Goal: Information Seeking & Learning: Learn about a topic

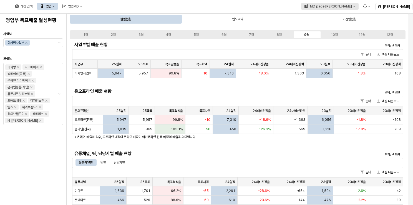
click at [358, 9] on button "MD page [PERSON_NAME]" at bounding box center [330, 6] width 58 height 7
click at [350, 27] on div "아가방" at bounding box center [358, 26] width 34 height 4
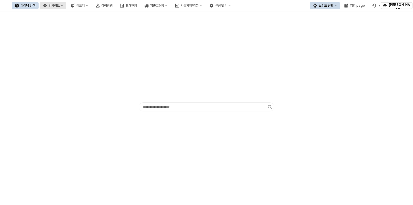
click at [60, 6] on div "인사이트" at bounding box center [54, 6] width 11 height 4
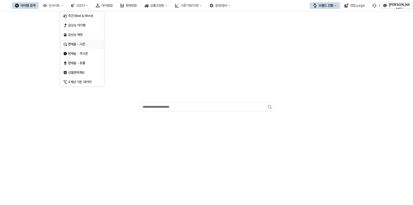
click at [81, 44] on div "판매율 - 시즌" at bounding box center [82, 44] width 29 height 4
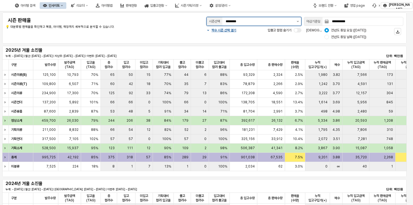
click at [298, 20] on button "제안 사항 표시" at bounding box center [298, 21] width 7 height 8
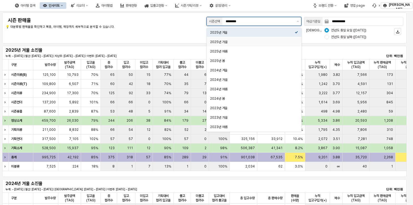
click at [279, 45] on div "2025년 가을" at bounding box center [254, 42] width 95 height 9
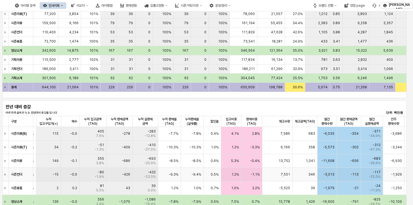
scroll to position [167, 0]
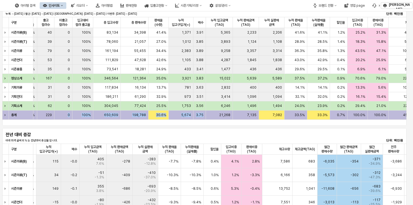
drag, startPoint x: 170, startPoint y: 124, endPoint x: 234, endPoint y: 125, distance: 63.4
click at [234, 125] on div "구분 구분 입고율(TAG) 입고율(TAG) 총 컬러수 총 컬러수 입고 컬러수 입고 컬러수 미입고 컬러수 미입고 컬러수 기획대비 컬러 입고율 기…" at bounding box center [204, 71] width 405 height 109
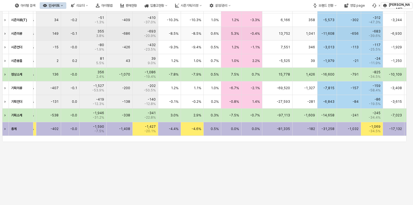
scroll to position [325, 0]
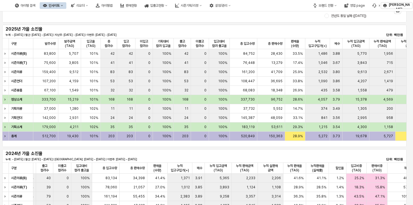
scroll to position [0, 0]
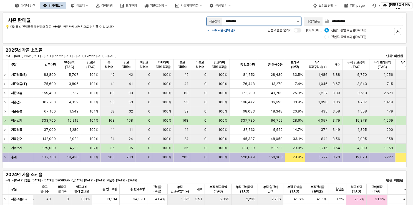
click at [297, 20] on button "제안 사항 표시" at bounding box center [298, 21] width 7 height 8
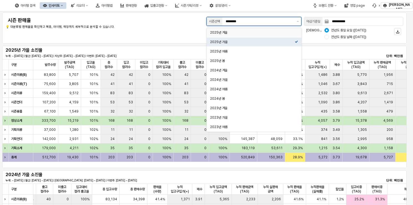
click at [246, 33] on div "2025년 겨울" at bounding box center [252, 32] width 85 height 4
type input "********"
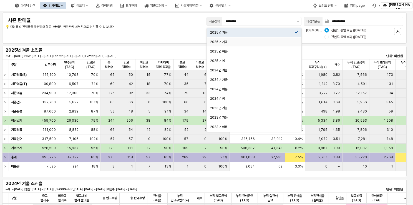
click at [183, 36] on div "**********" at bounding box center [205, 28] width 398 height 24
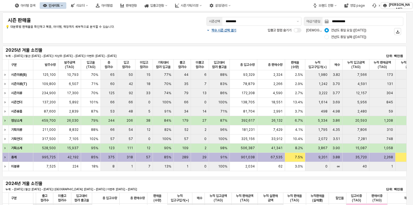
click at [63, 6] on icon "인사이트" at bounding box center [62, 5] width 2 height 2
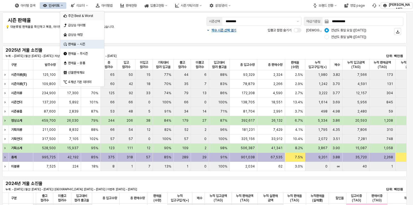
click at [83, 15] on div "주간 Best & Worst" at bounding box center [82, 16] width 29 height 4
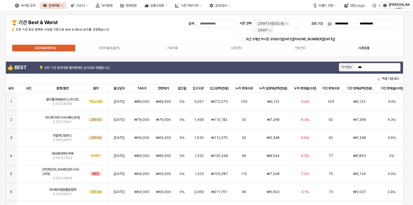
click at [355, 47] on label "시즌용품" at bounding box center [364, 48] width 64 height 5
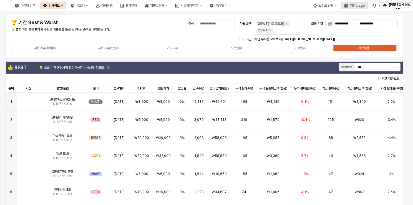
click at [355, 4] on div "영업 page" at bounding box center [357, 6] width 15 height 4
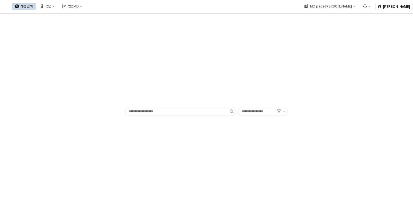
type input "******"
click at [51, 8] on div "영업" at bounding box center [49, 6] width 6 height 4
click at [100, 18] on div "목표매출 달성현황" at bounding box center [109, 16] width 29 height 4
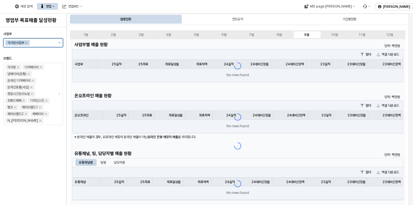
click at [62, 44] on button "제안 사항 표시" at bounding box center [59, 43] width 7 height 8
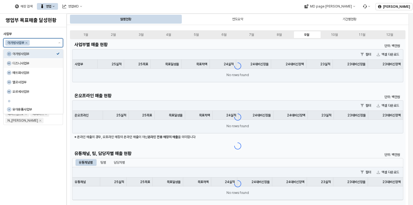
click at [26, 63] on div "디즈니사업부" at bounding box center [35, 63] width 44 height 4
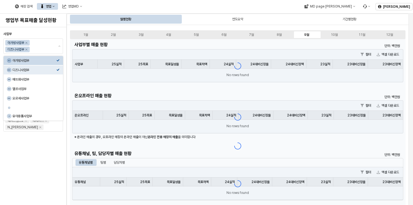
click at [251, 5] on div "매장 검색 영업 영업MD" at bounding box center [156, 7] width 313 height 12
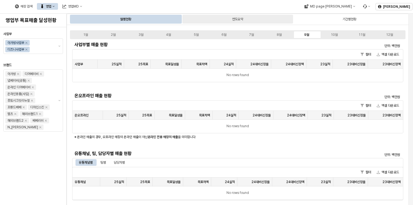
click at [228, 16] on div "연도요약" at bounding box center [238, 19] width 111 height 9
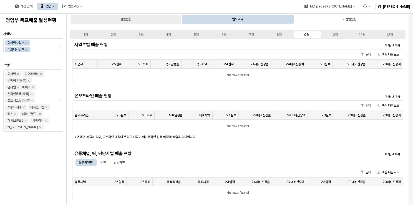
click at [138, 23] on div "월별현황" at bounding box center [126, 19] width 111 height 9
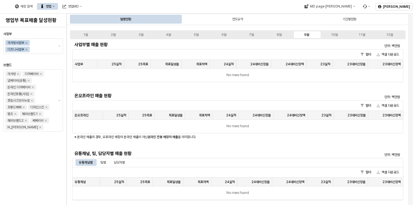
click at [23, 61] on div at bounding box center [33, 58] width 55 height 7
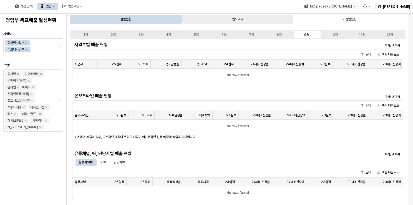
click at [243, 21] on div "연도요약" at bounding box center [237, 19] width 11 height 7
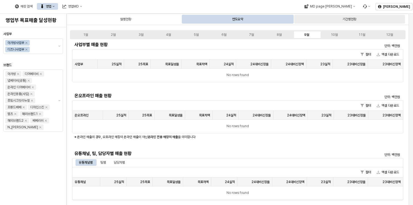
click at [317, 21] on div "기간별현황" at bounding box center [349, 19] width 111 height 9
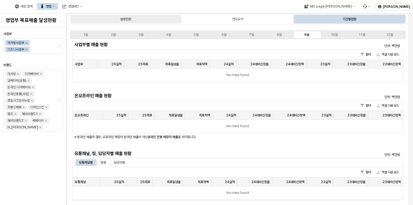
click at [141, 23] on div "월별현황" at bounding box center [126, 19] width 111 height 9
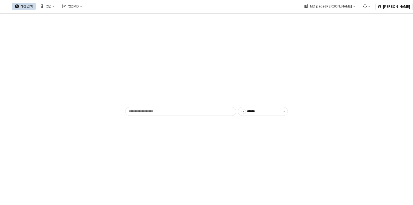
click at [86, 2] on div "매장 검색 영업 영업MD" at bounding box center [49, 7] width 74 height 12
click at [51, 8] on div "영업" at bounding box center [49, 6] width 6 height 4
click at [111, 15] on div "목표매출 달성현황" at bounding box center [109, 16] width 29 height 4
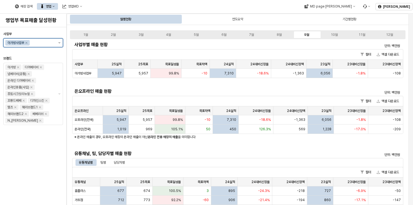
click at [57, 43] on button "제안 사항 표시" at bounding box center [59, 43] width 7 height 8
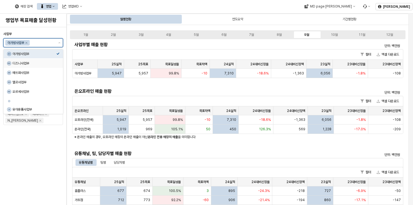
click at [37, 62] on div "디즈니사업부" at bounding box center [35, 63] width 44 height 4
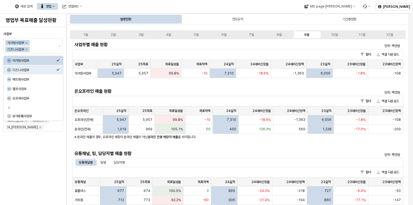
click at [53, 30] on div "사업부 아가방사업부 디즈니사업부 브랜드 아가방 디어베이비 냅베이비(공통) 온라인 디어베이비 온라인용품(사입) 퓨토시크릿리뉴얼 꼬똥드베베 디자인…" at bounding box center [33, 115] width 60 height 173
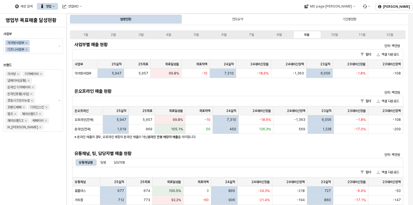
click at [49, 151] on div "사업부 아가방사업부 디즈니사업부 브랜드 아가방 디어베이비 냅베이비(공통) 온라인 디어베이비 온라인용품(사입) 퓨토시크릿리뉴얼 꼬똥드베베 디자인…" at bounding box center [33, 115] width 60 height 173
click at [41, 57] on div at bounding box center [33, 58] width 55 height 7
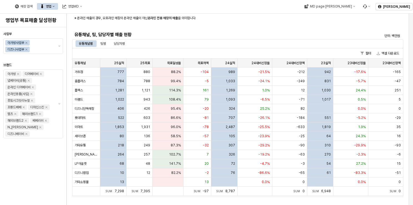
scroll to position [56, 0]
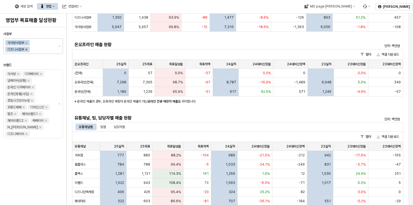
click at [26, 50] on icon "Remove 디즈니사업부" at bounding box center [26, 49] width 4 height 4
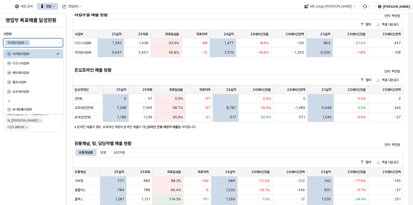
scroll to position [0, 0]
